Goal: Use online tool/utility: Utilize a website feature to perform a specific function

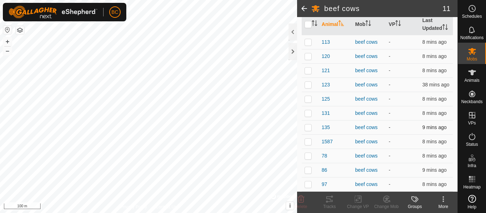
scroll to position [88, 0]
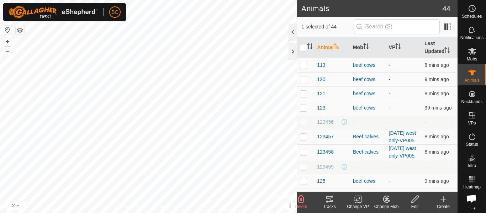
click at [329, 200] on icon at bounding box center [329, 199] width 9 height 9
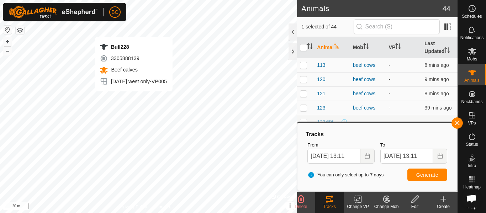
checkbox input "false"
checkbox input "true"
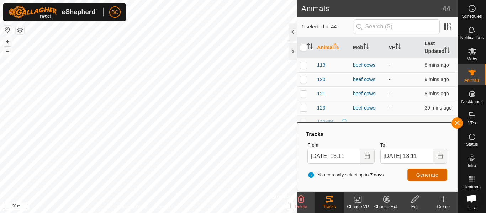
click at [416, 175] on button "Generate" at bounding box center [428, 175] width 40 height 12
checkbox input "true"
checkbox input "false"
click at [421, 175] on span "Generate" at bounding box center [427, 175] width 22 height 6
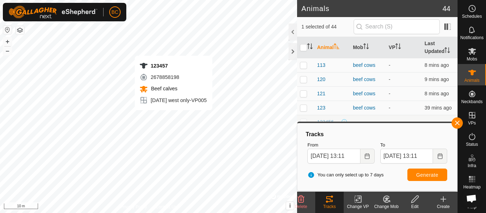
checkbox input "true"
checkbox input "false"
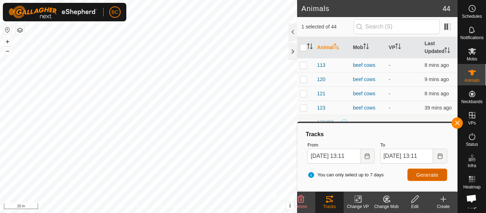
click at [418, 177] on span "Generate" at bounding box center [427, 175] width 22 height 6
